Goal: Information Seeking & Learning: Check status

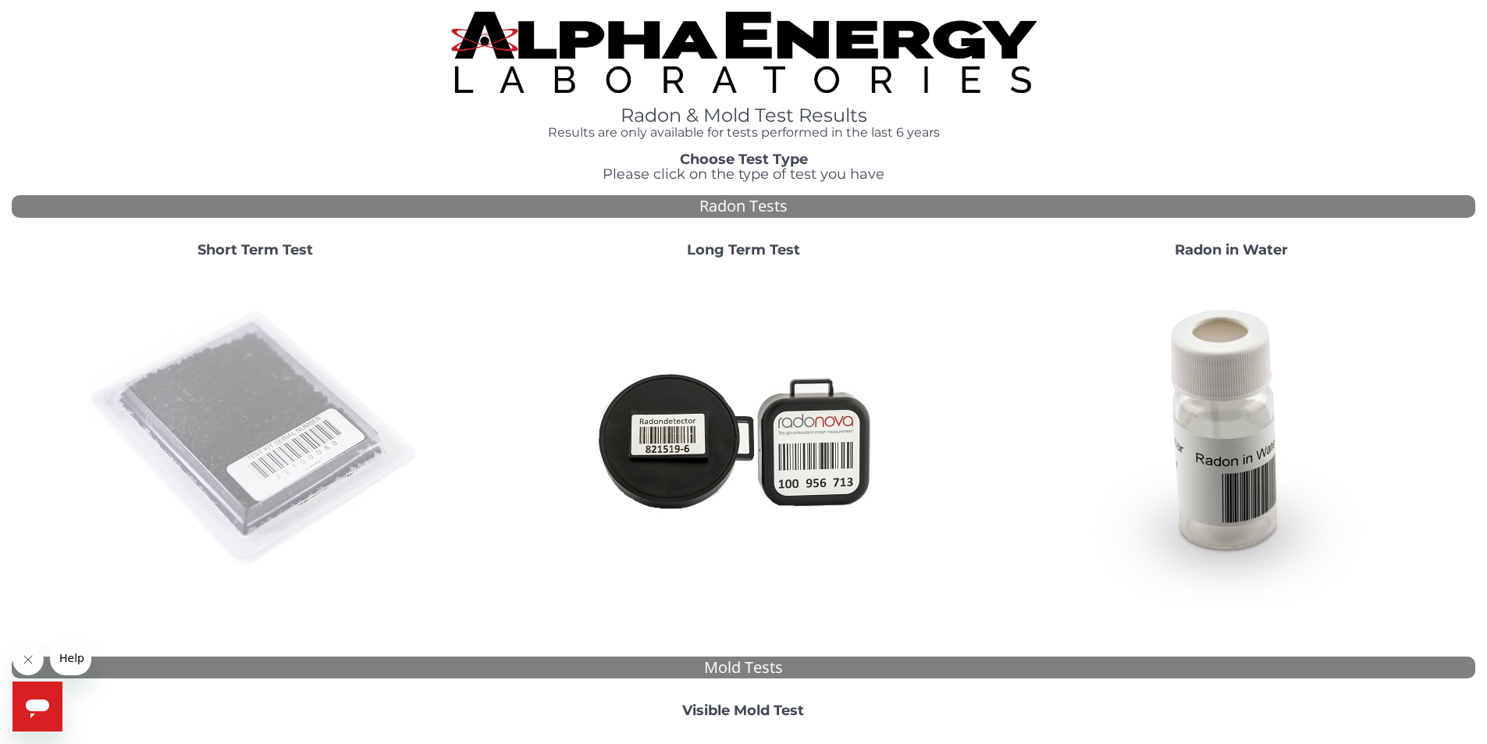
click at [338, 390] on img at bounding box center [255, 439] width 336 height 336
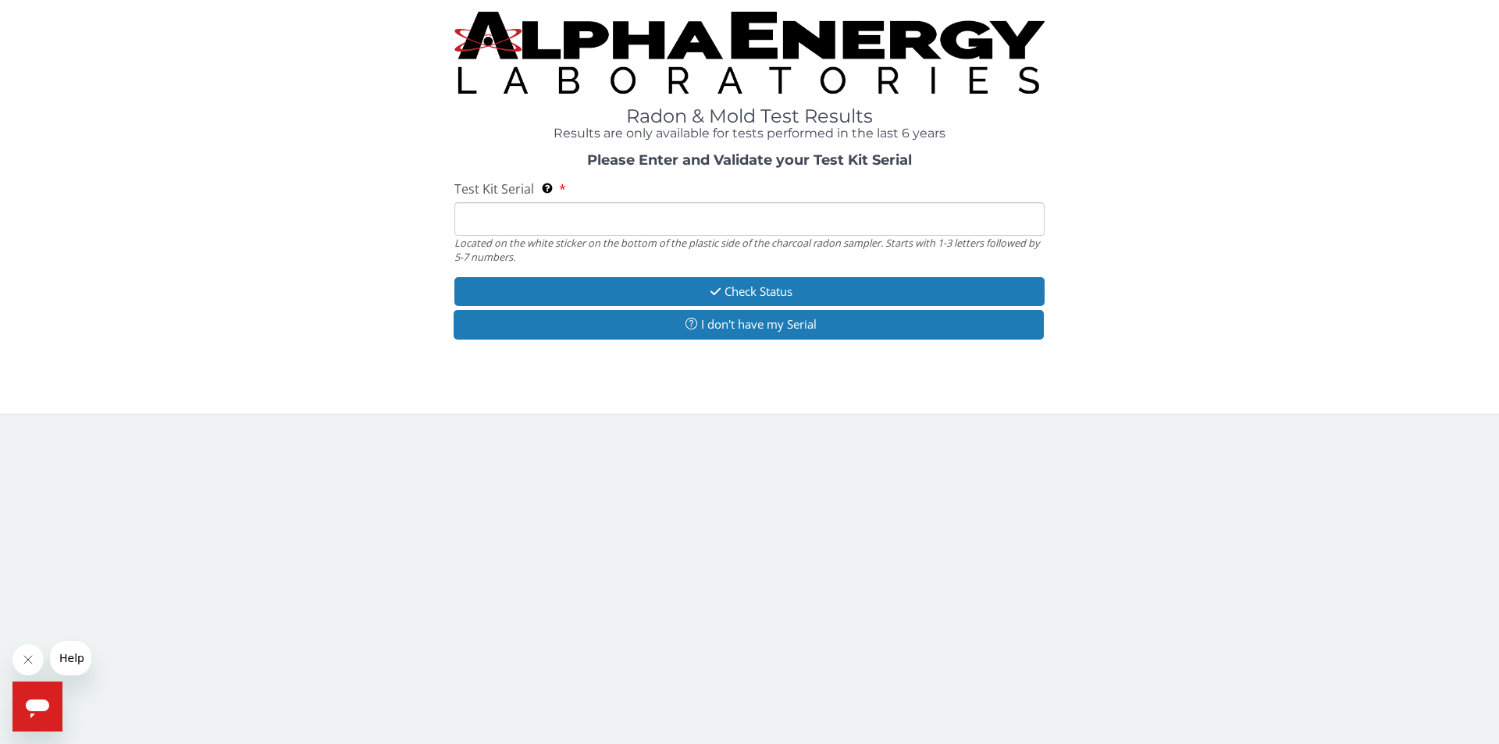
click at [654, 220] on input "Test Kit Serial Located on the white sticker on the bottom of the plastic side …" at bounding box center [749, 219] width 590 height 34
paste input "ML194776"
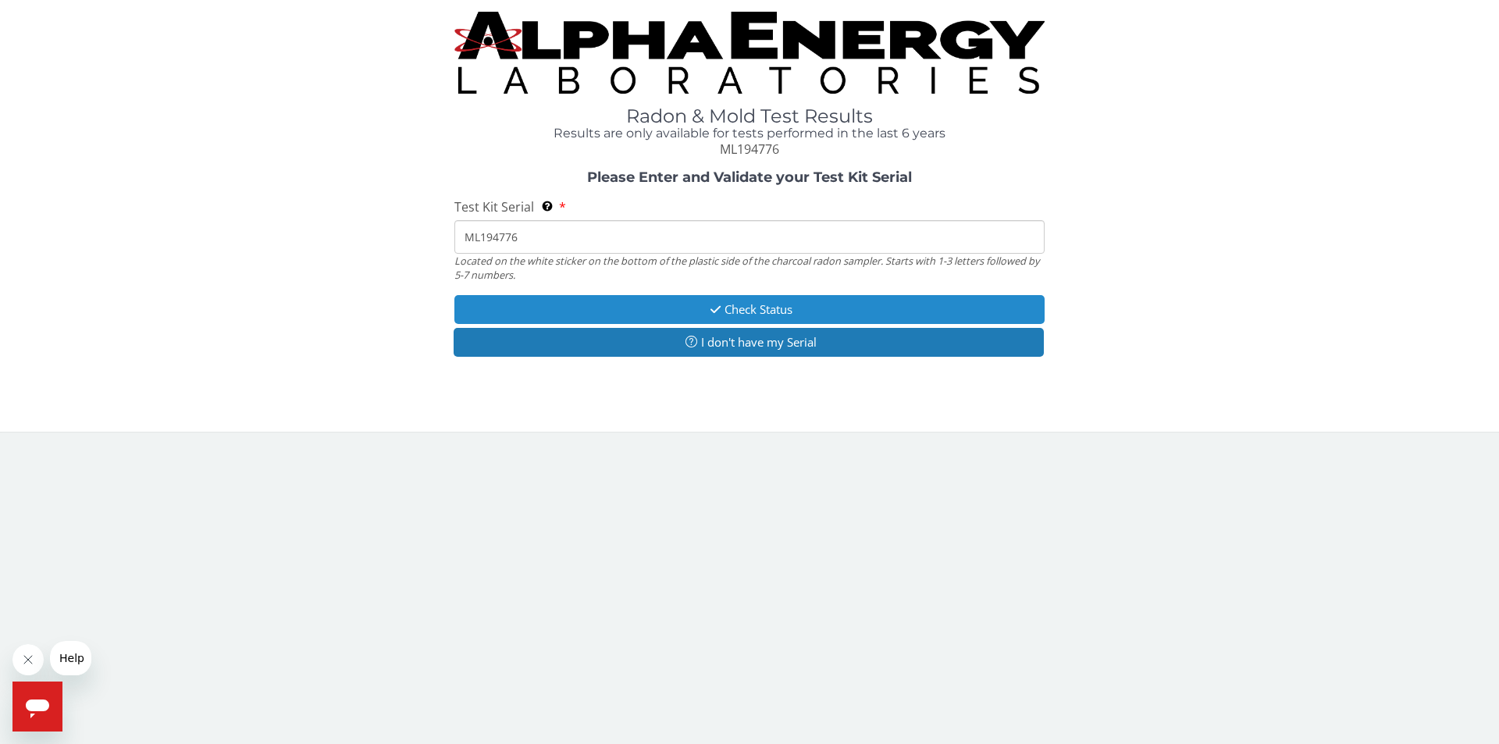
type input "ML194776"
click at [650, 305] on button "Check Status" at bounding box center [749, 309] width 590 height 29
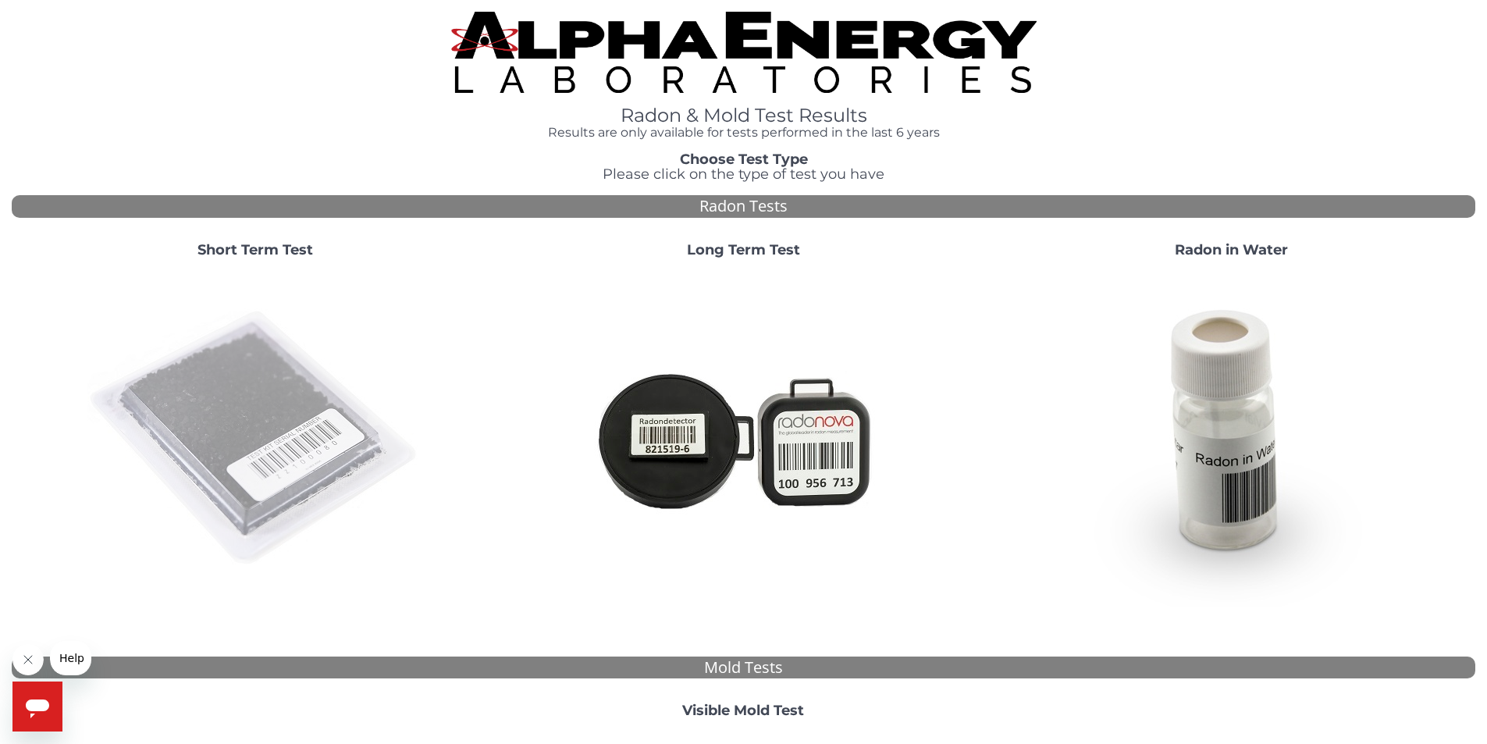
click at [323, 411] on img at bounding box center [255, 439] width 336 height 336
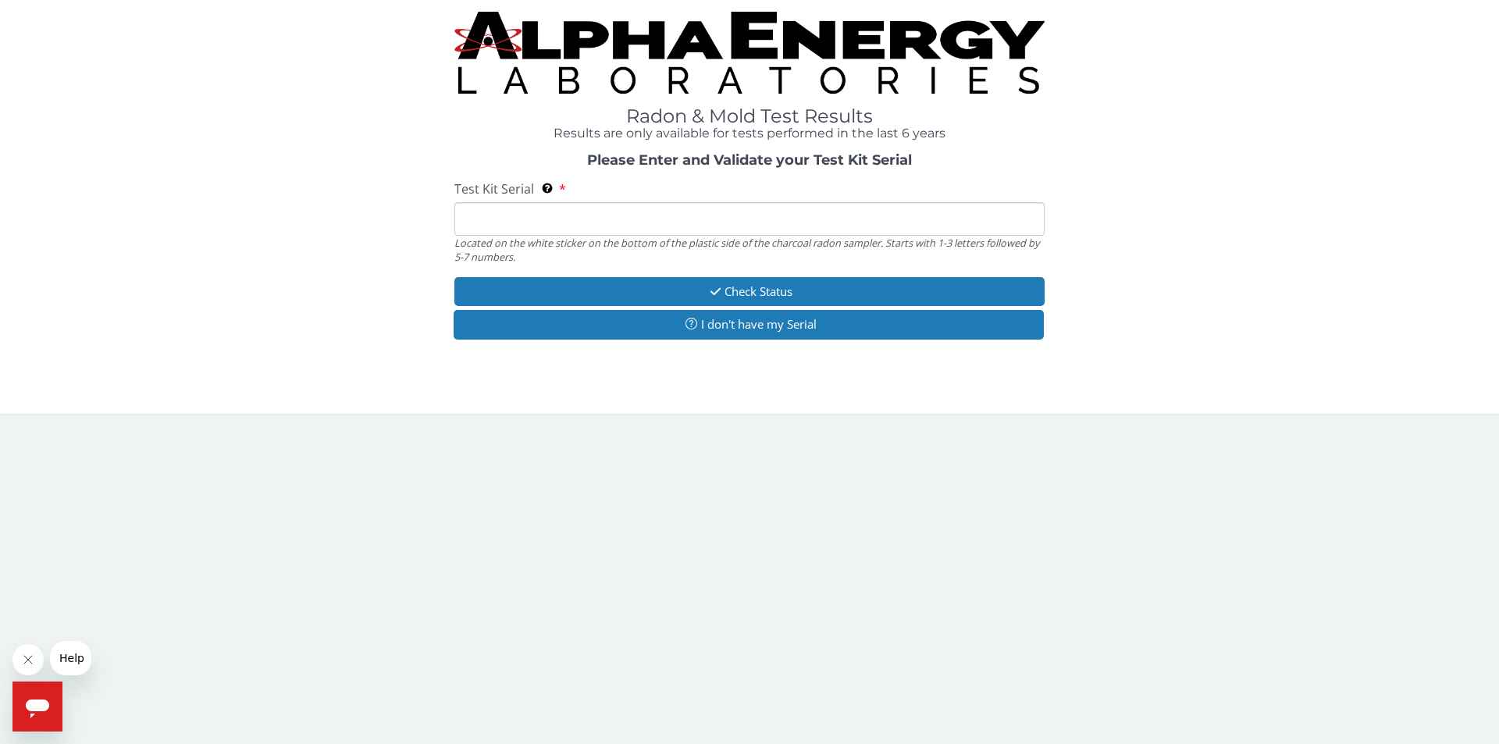
click at [747, 44] on img at bounding box center [749, 53] width 590 height 82
